Goal: Navigation & Orientation: Find specific page/section

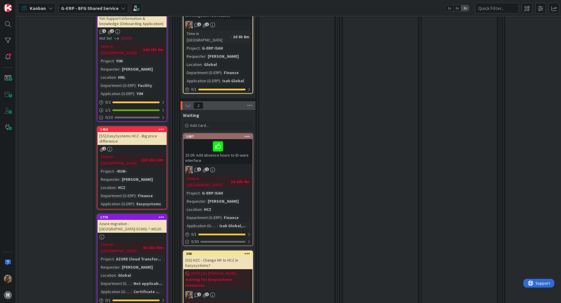
scroll to position [263, 0]
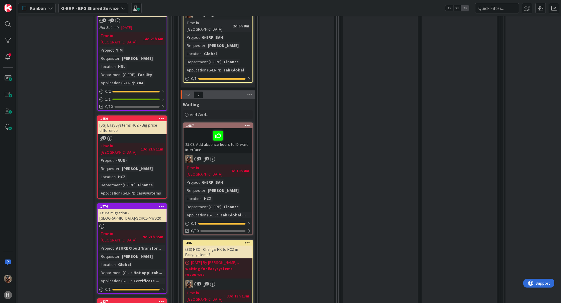
click at [218, 134] on div "25.09. Add absence hours to ID-ware interface" at bounding box center [217, 140] width 69 height 25
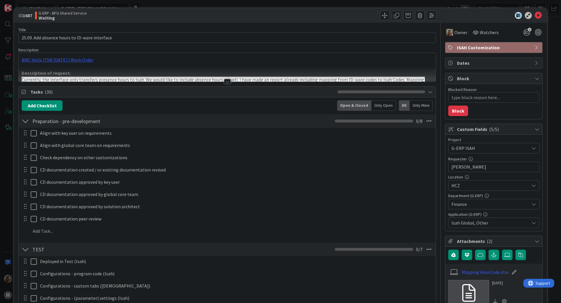
type textarea "x"
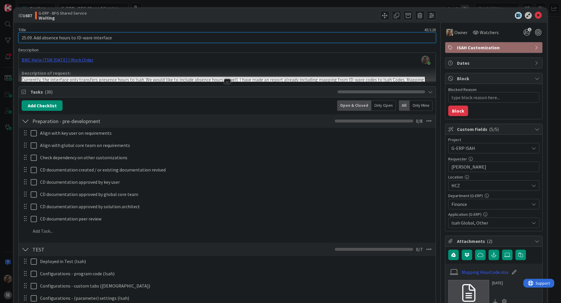
click at [22, 38] on input "25.09. Add absence hours to ID-ware interface" at bounding box center [226, 37] width 417 height 11
click at [22, 39] on input "25.09. Add absence hours to ID-ware interface" at bounding box center [226, 37] width 417 height 11
click at [25, 38] on input "25.09. Add absence hours to ID-ware interface" at bounding box center [226, 37] width 417 height 11
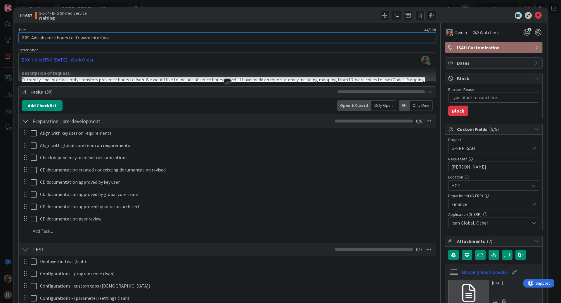
type input ".09. Add absence hours to ID-ware interface"
type textarea "x"
type input "16.09. Add absence hours to ID-ware interface"
type textarea "x"
type input "16.09. Add absence hours to ID-ware interface"
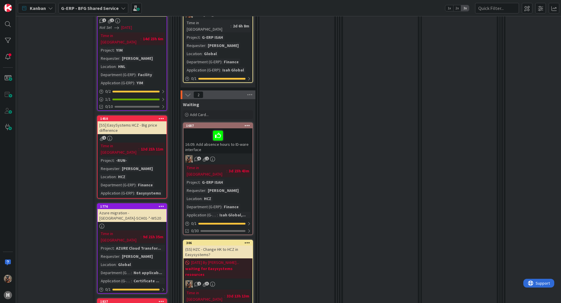
click at [198, 132] on div "16.09. Add absence hours to ID-ware interface" at bounding box center [217, 140] width 69 height 25
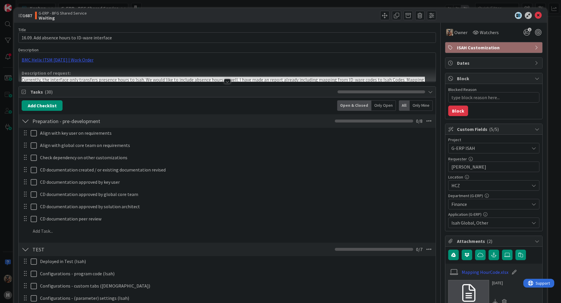
type textarea "x"
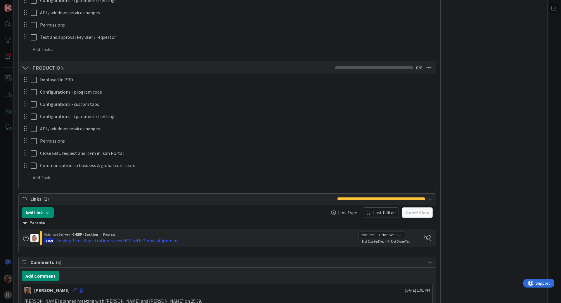
scroll to position [526, 0]
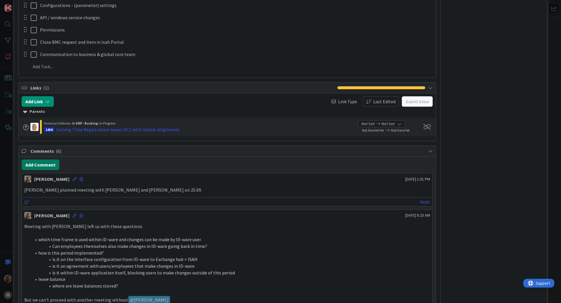
click at [28, 162] on button "Add Comment" at bounding box center [41, 165] width 38 height 11
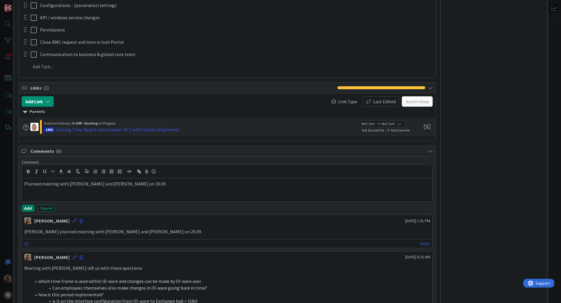
click at [24, 206] on button "Add" at bounding box center [28, 208] width 13 height 7
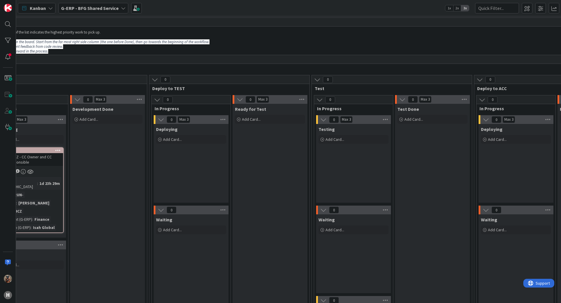
drag, startPoint x: 503, startPoint y: 166, endPoint x: 537, endPoint y: 157, distance: 35.1
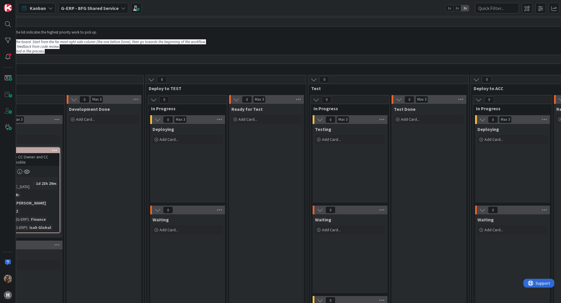
scroll to position [0, 381]
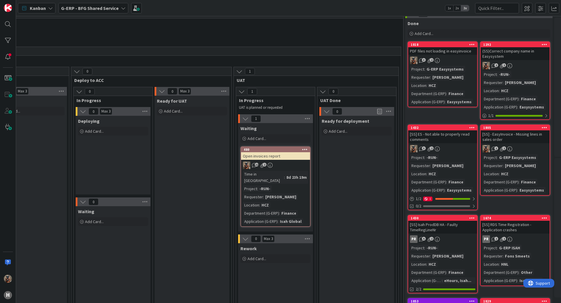
drag, startPoint x: 282, startPoint y: 139, endPoint x: 372, endPoint y: 149, distance: 91.1
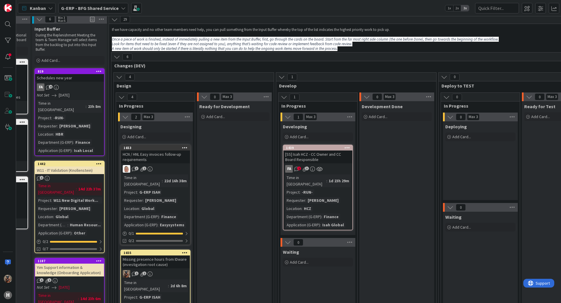
scroll to position [0, 0]
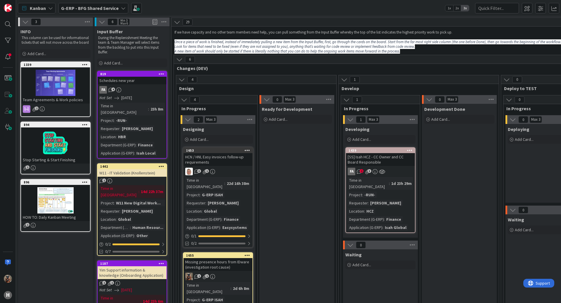
drag, startPoint x: 309, startPoint y: 133, endPoint x: 233, endPoint y: 100, distance: 83.1
click at [8, 8] on img at bounding box center [8, 8] width 8 height 8
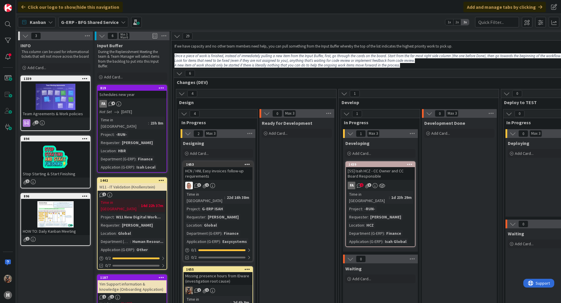
click at [87, 22] on b "G-ERP - BFG Shared Service" at bounding box center [90, 22] width 58 height 6
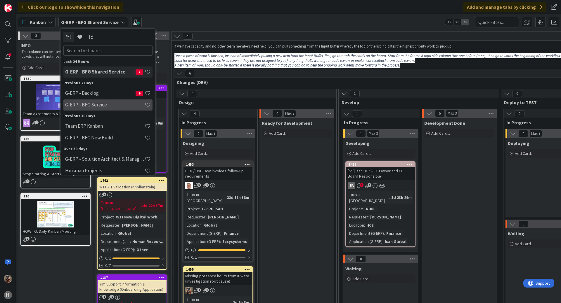
click at [113, 105] on h4 "G-ERP - BFG Service" at bounding box center [104, 105] width 79 height 6
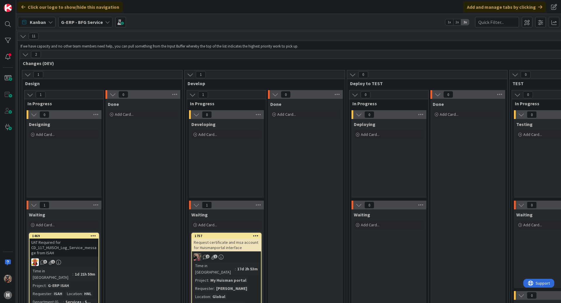
drag, startPoint x: 279, startPoint y: 198, endPoint x: 336, endPoint y: 178, distance: 60.3
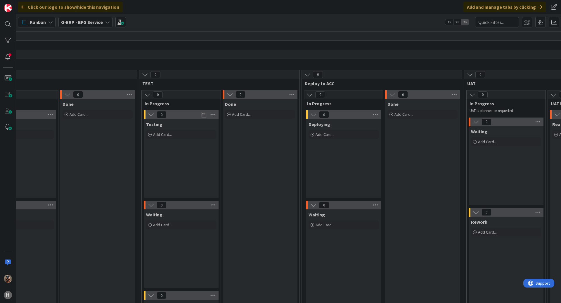
drag, startPoint x: 285, startPoint y: 160, endPoint x: 327, endPoint y: 162, distance: 41.8
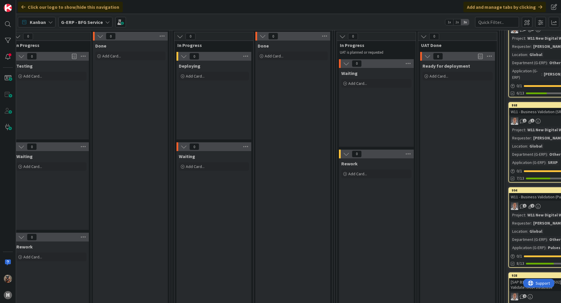
drag, startPoint x: 332, startPoint y: 166, endPoint x: 370, endPoint y: 164, distance: 38.3
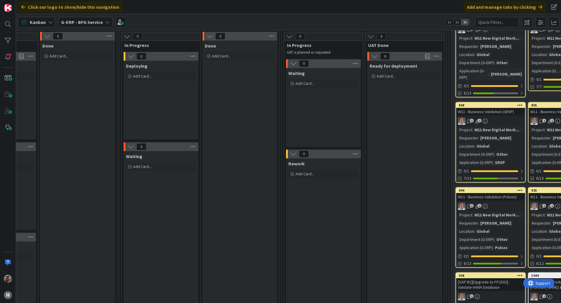
drag, startPoint x: 329, startPoint y: 128, endPoint x: 276, endPoint y: 119, distance: 53.7
drag, startPoint x: 276, startPoint y: 119, endPoint x: 268, endPoint y: 112, distance: 10.3
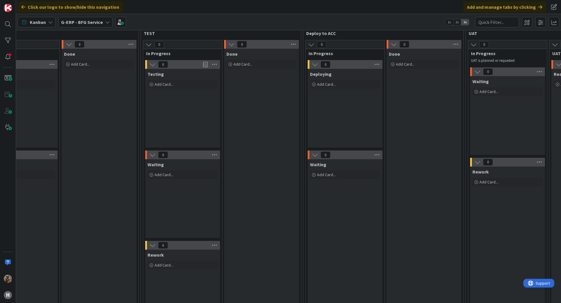
drag, startPoint x: 269, startPoint y: 107, endPoint x: 142, endPoint y: 71, distance: 131.8
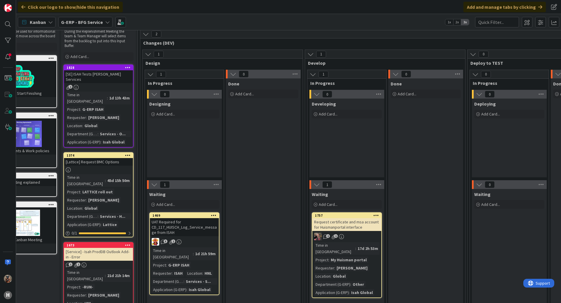
click at [97, 24] on b "G-ERP - BFG Service" at bounding box center [82, 22] width 42 height 6
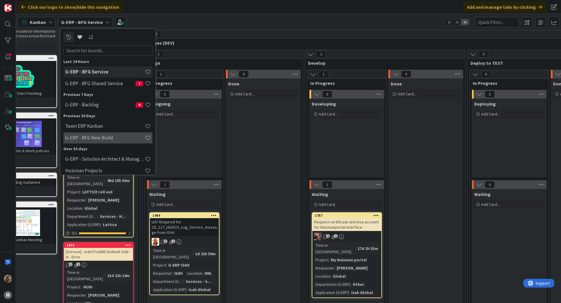
click at [110, 138] on h4 "G-ERP - BFG New Build" at bounding box center [104, 138] width 79 height 6
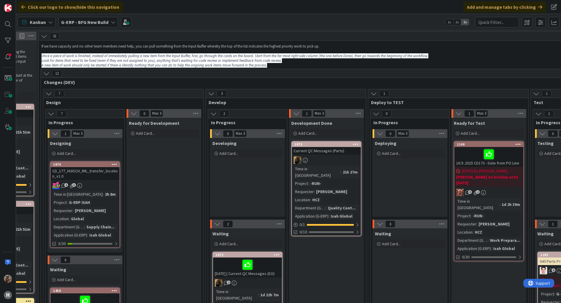
drag, startPoint x: 359, startPoint y: 187, endPoint x: 379, endPoint y: 180, distance: 21.2
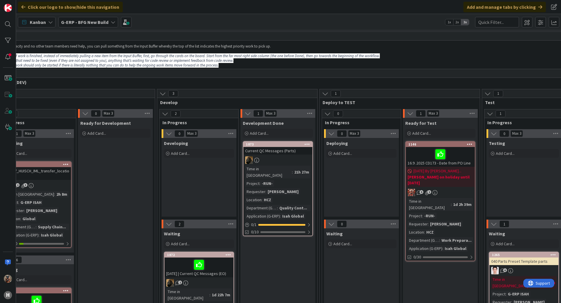
drag, startPoint x: 379, startPoint y: 184, endPoint x: 391, endPoint y: 185, distance: 12.3
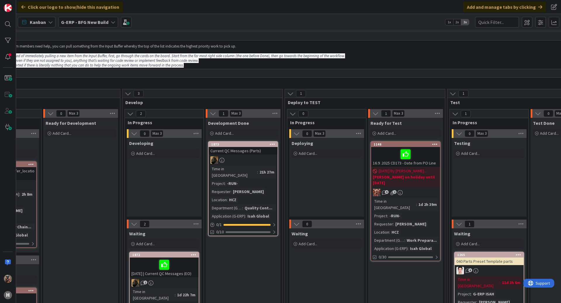
drag, startPoint x: 385, startPoint y: 178, endPoint x: 395, endPoint y: 142, distance: 37.5
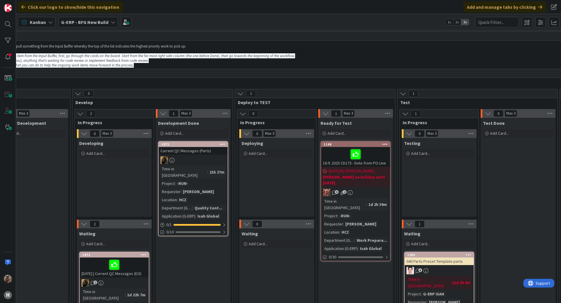
drag, startPoint x: 314, startPoint y: 156, endPoint x: 332, endPoint y: 145, distance: 21.2
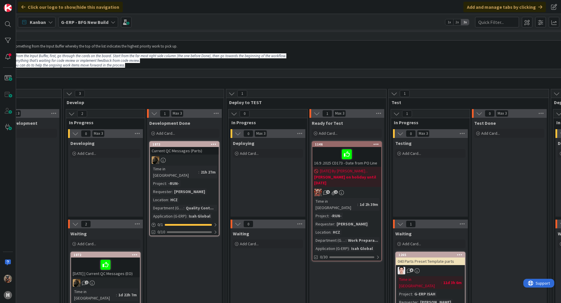
drag, startPoint x: 429, startPoint y: 195, endPoint x: 439, endPoint y: 194, distance: 10.3
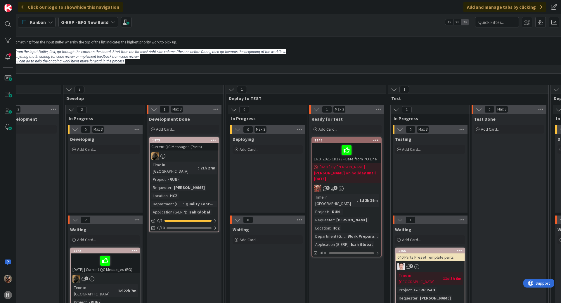
scroll to position [0, 275]
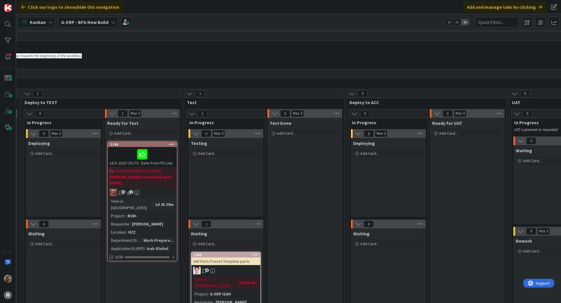
drag, startPoint x: 437, startPoint y: 199, endPoint x: 489, endPoint y: 196, distance: 51.5
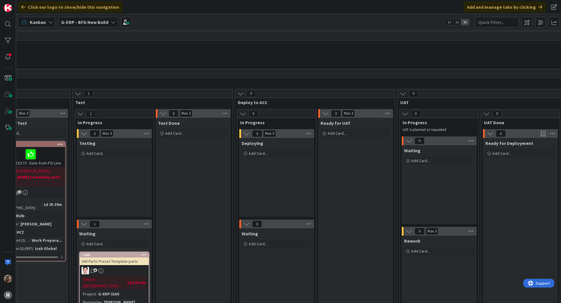
scroll to position [0, 685]
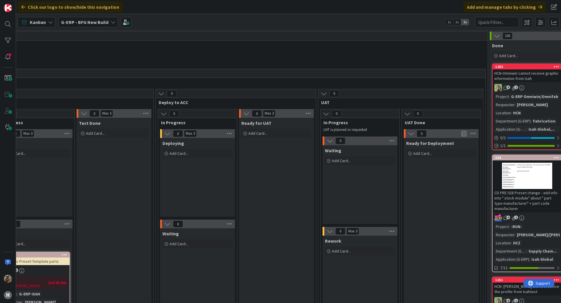
drag, startPoint x: 464, startPoint y: 189, endPoint x: 491, endPoint y: 188, distance: 26.3
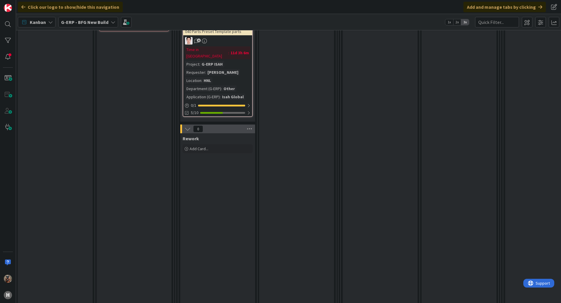
scroll to position [221, 62]
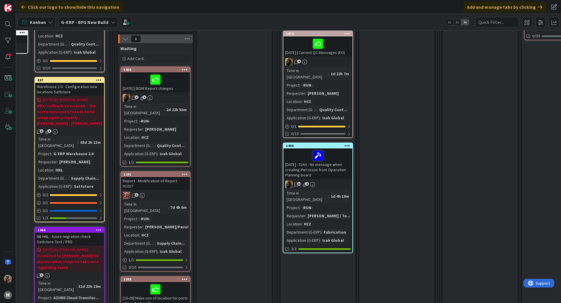
drag, startPoint x: 447, startPoint y: 189, endPoint x: 355, endPoint y: 173, distance: 93.3
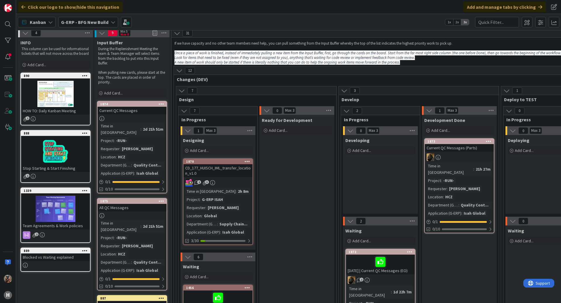
scroll to position [0, 0]
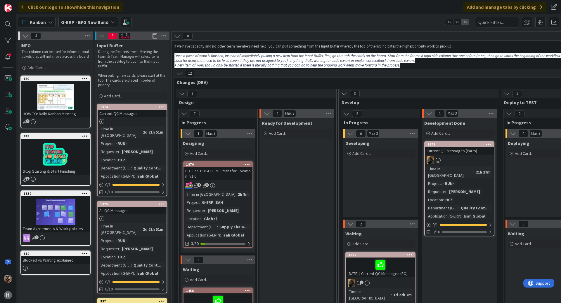
click at [470, 160] on div at bounding box center [459, 161] width 69 height 8
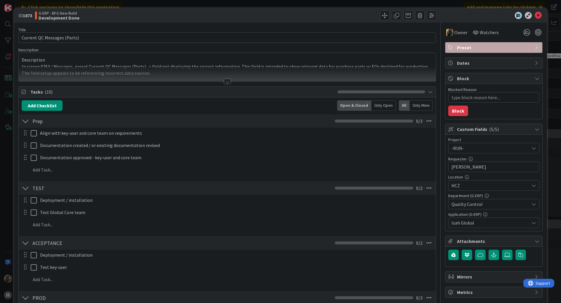
click at [165, 83] on div "Title 27 / 128 Current QC Messages (Parts) Description Description In screen 07…" at bounding box center [226, 254] width 417 height 462
click at [166, 81] on div at bounding box center [227, 74] width 417 height 15
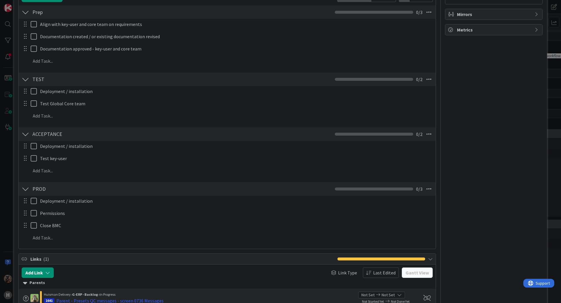
scroll to position [348, 0]
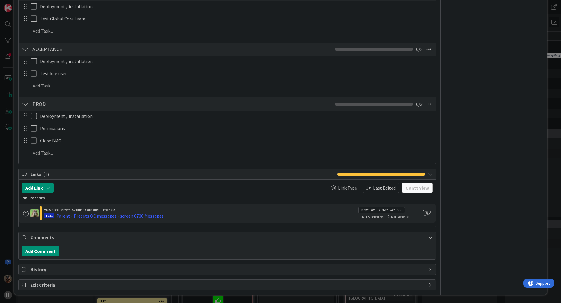
click at [1, 200] on div "ID 1873 G-ERP - BFG New Build Development Done Title 27 / 128 Current QC Messag…" at bounding box center [280, 151] width 561 height 303
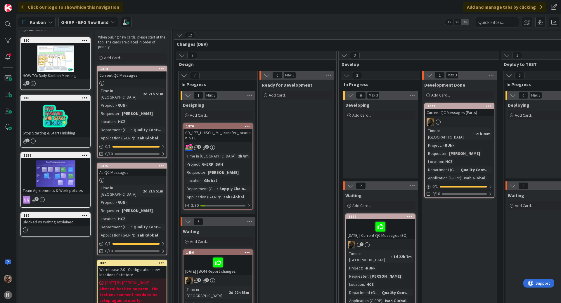
scroll to position [29, 0]
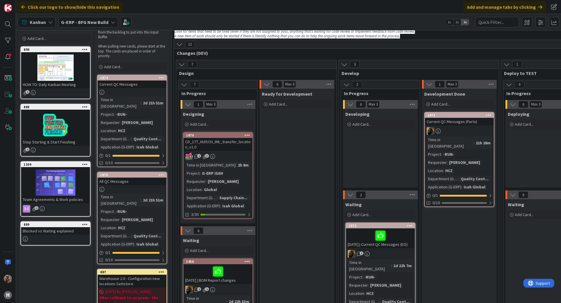
click at [482, 131] on div at bounding box center [459, 131] width 69 height 8
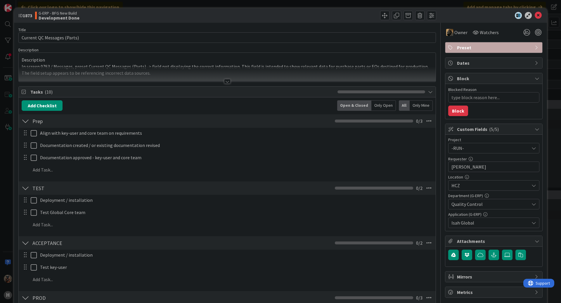
type textarea "x"
click at [188, 77] on div at bounding box center [227, 74] width 417 height 15
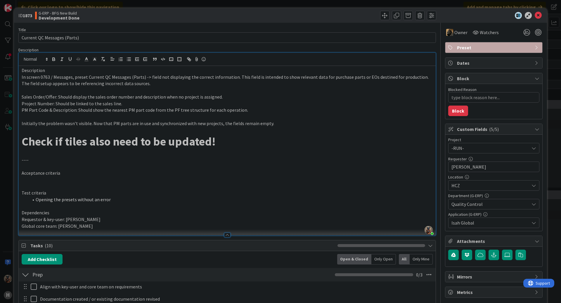
drag, startPoint x: 549, startPoint y: 113, endPoint x: 445, endPoint y: 294, distance: 209.1
click at [549, 113] on div "ID 1873 G-ERP - BFG New Build Development Done Title 27 / 128 Current QC Messag…" at bounding box center [280, 151] width 561 height 303
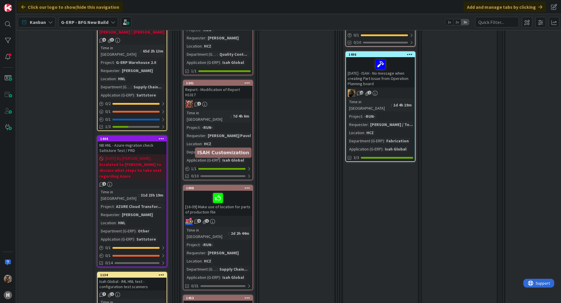
scroll to position [321, 0]
